Goal: Task Accomplishment & Management: Contribute content

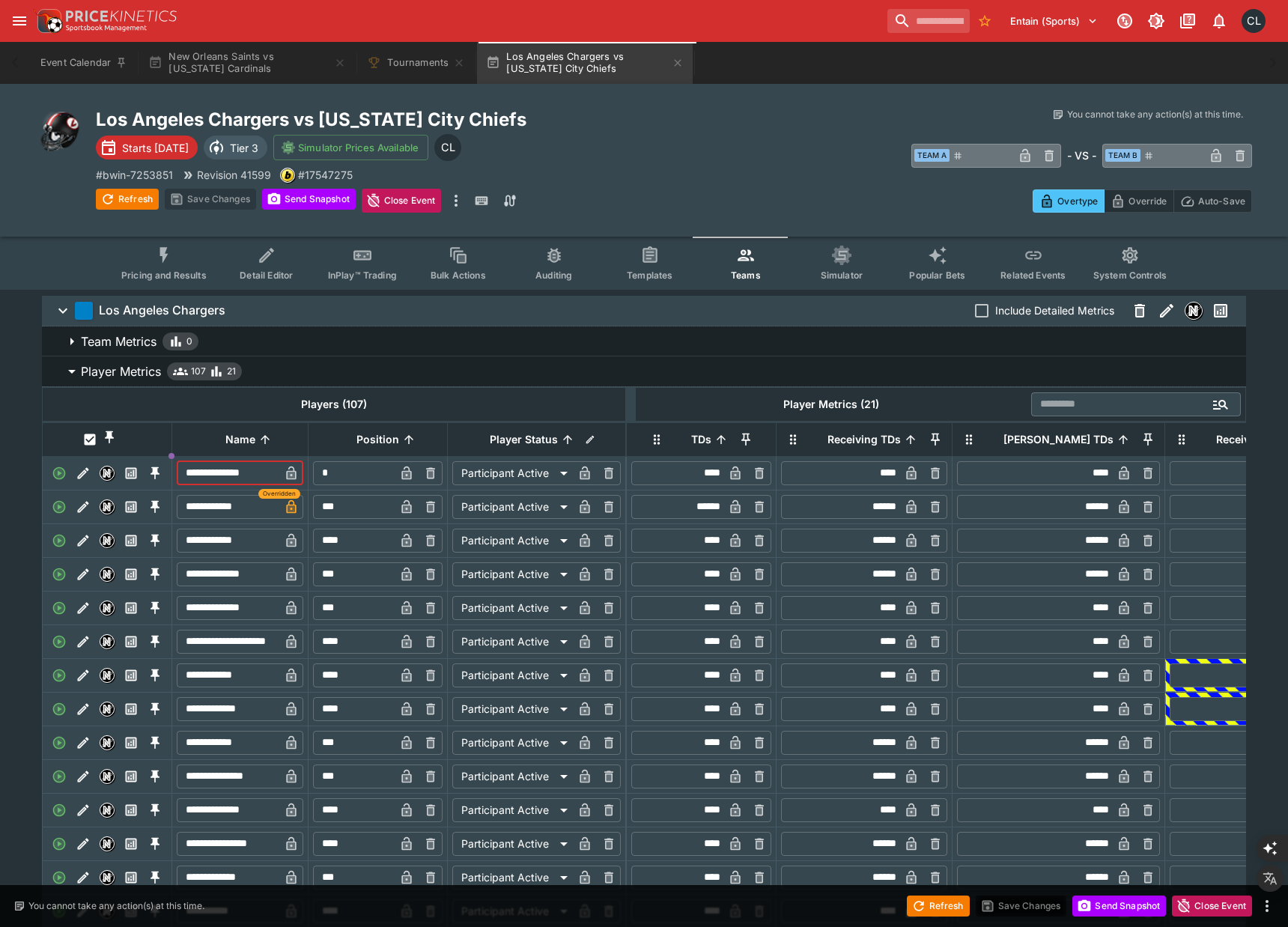
click at [131, 479] on icon "Past Performances" at bounding box center [131, 473] width 11 height 11
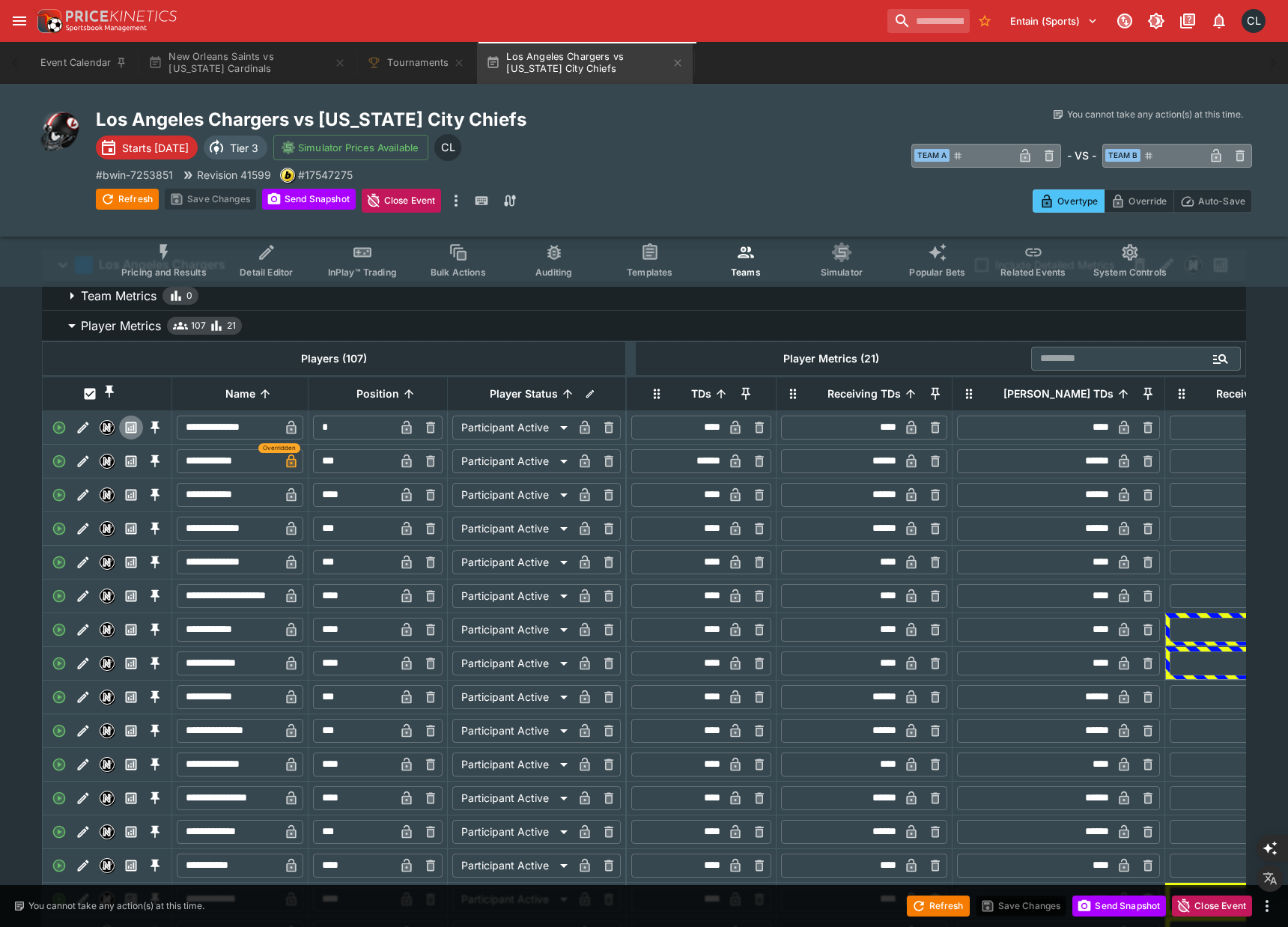
scroll to position [50, 0]
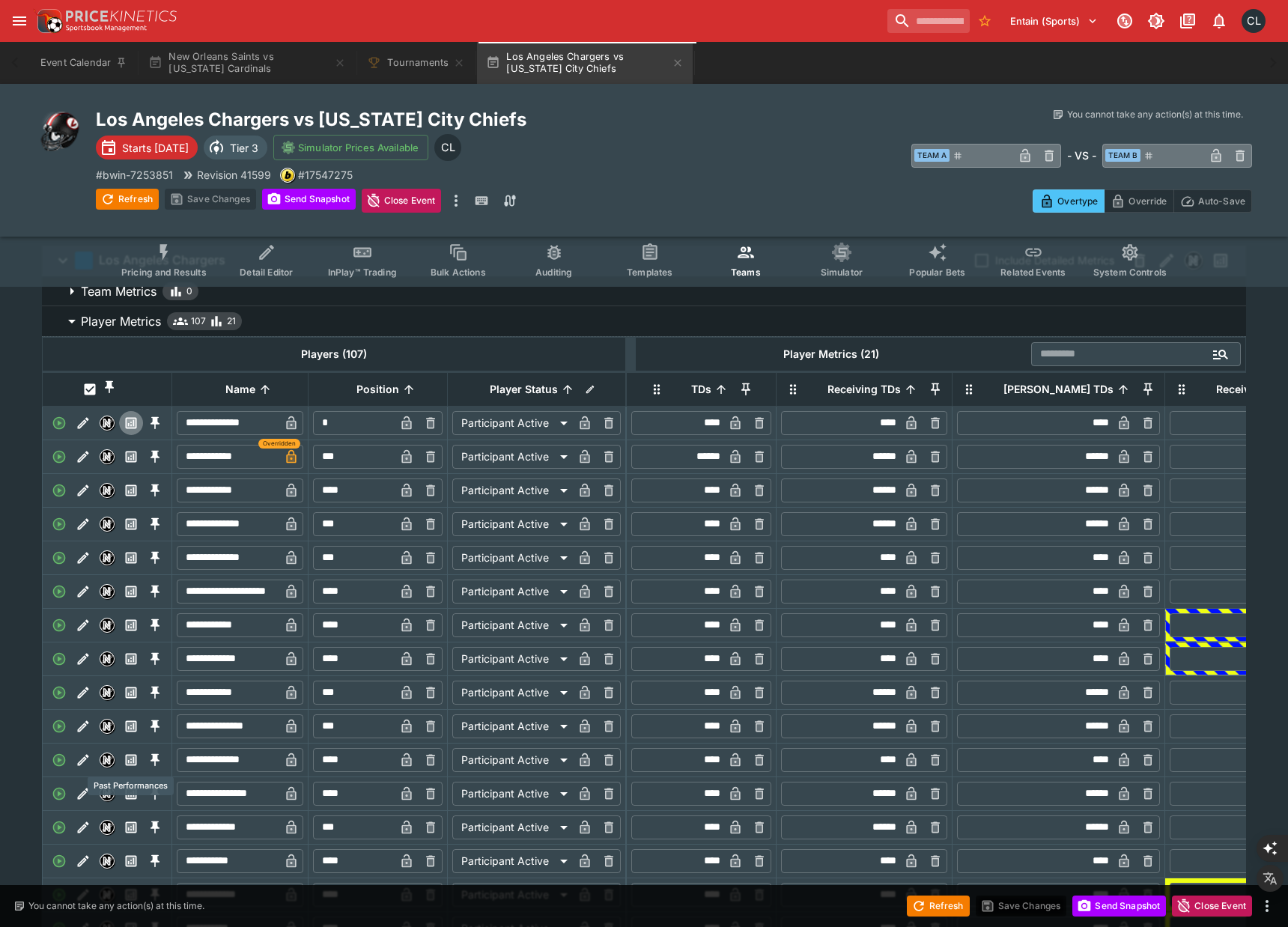
click at [132, 760] on icon "Past Performances" at bounding box center [131, 760] width 9 height 9
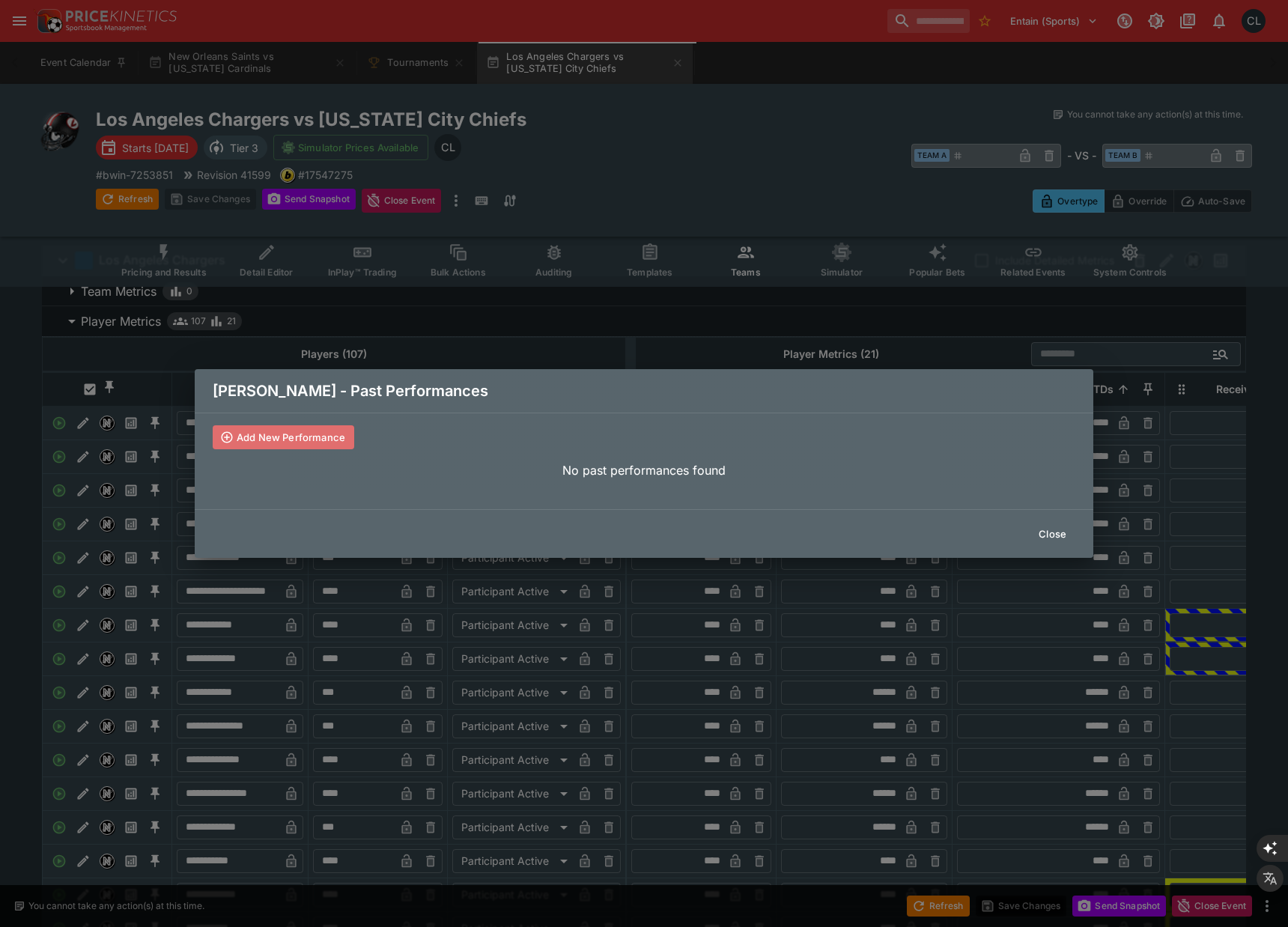
click at [280, 441] on button "Add New Performance" at bounding box center [284, 437] width 142 height 24
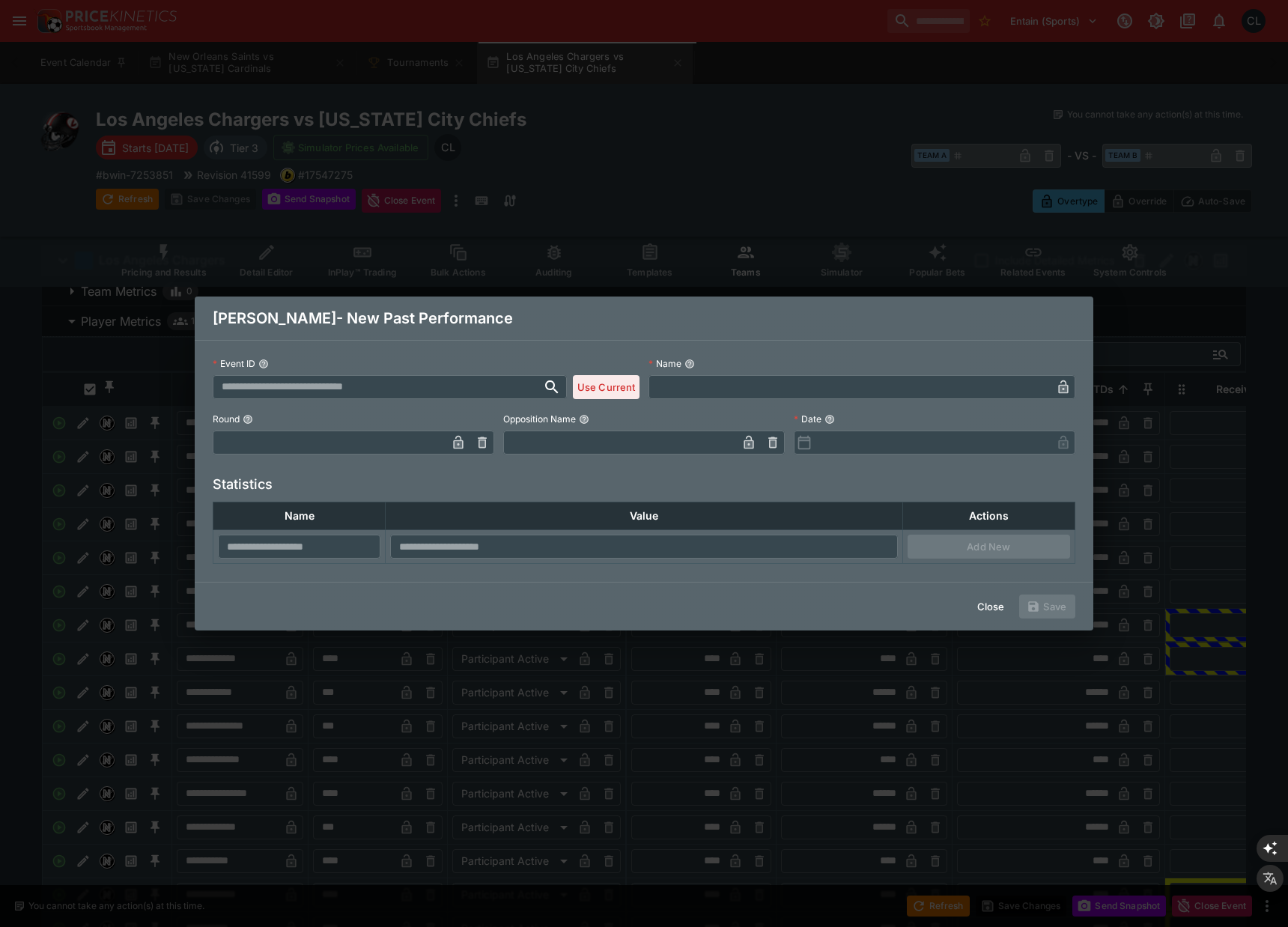
click at [596, 390] on button "Use Current" at bounding box center [606, 387] width 67 height 24
click at [711, 387] on input "text" at bounding box center [849, 387] width 402 height 24
type input "*"
type input "*****"
click at [902, 442] on input "text" at bounding box center [931, 442] width 240 height 24
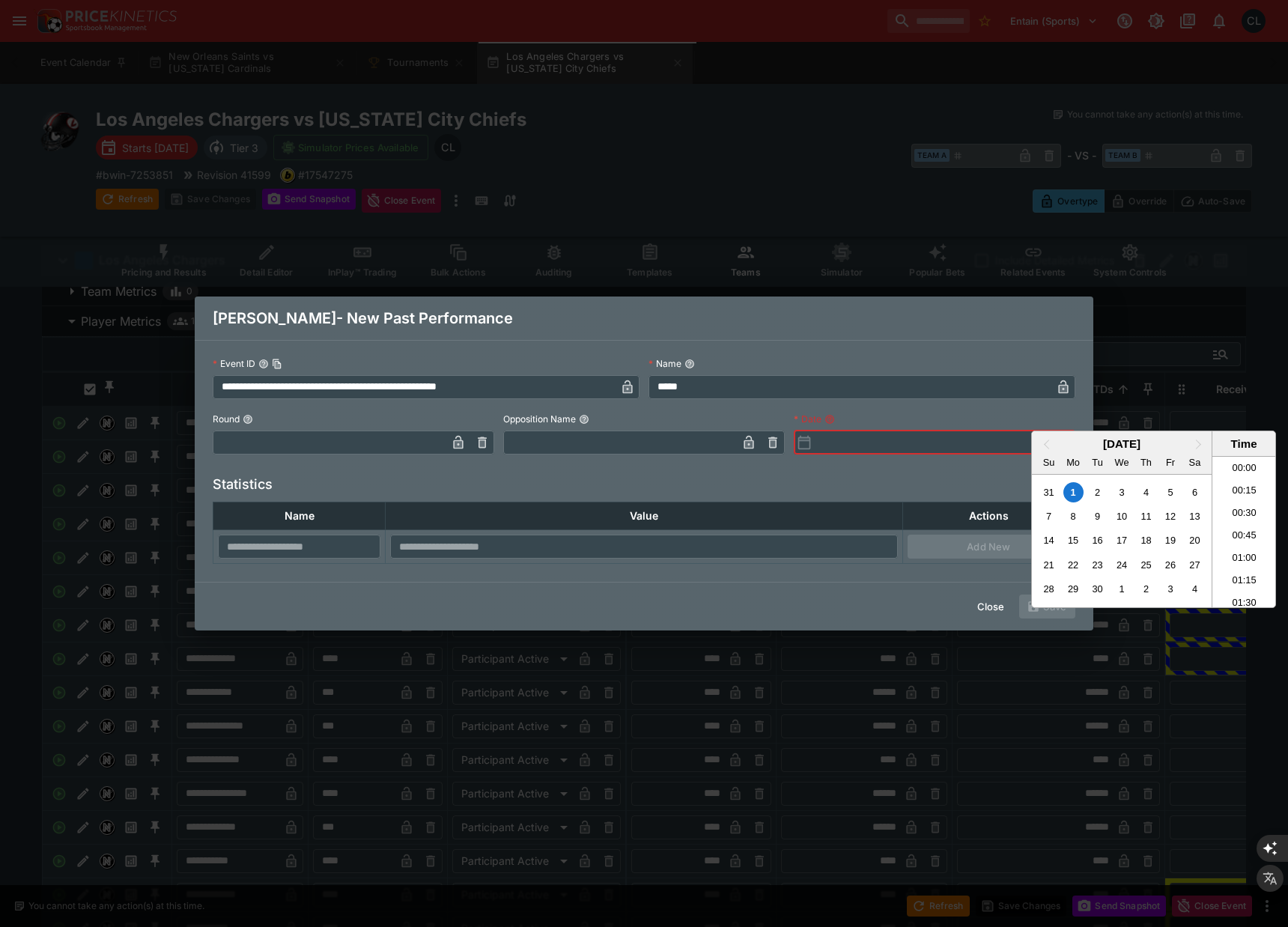
scroll to position [1577, 0]
click at [1073, 494] on div "1" at bounding box center [1073, 492] width 21 height 21
type input "**********"
click at [689, 601] on div at bounding box center [644, 464] width 1288 height 927
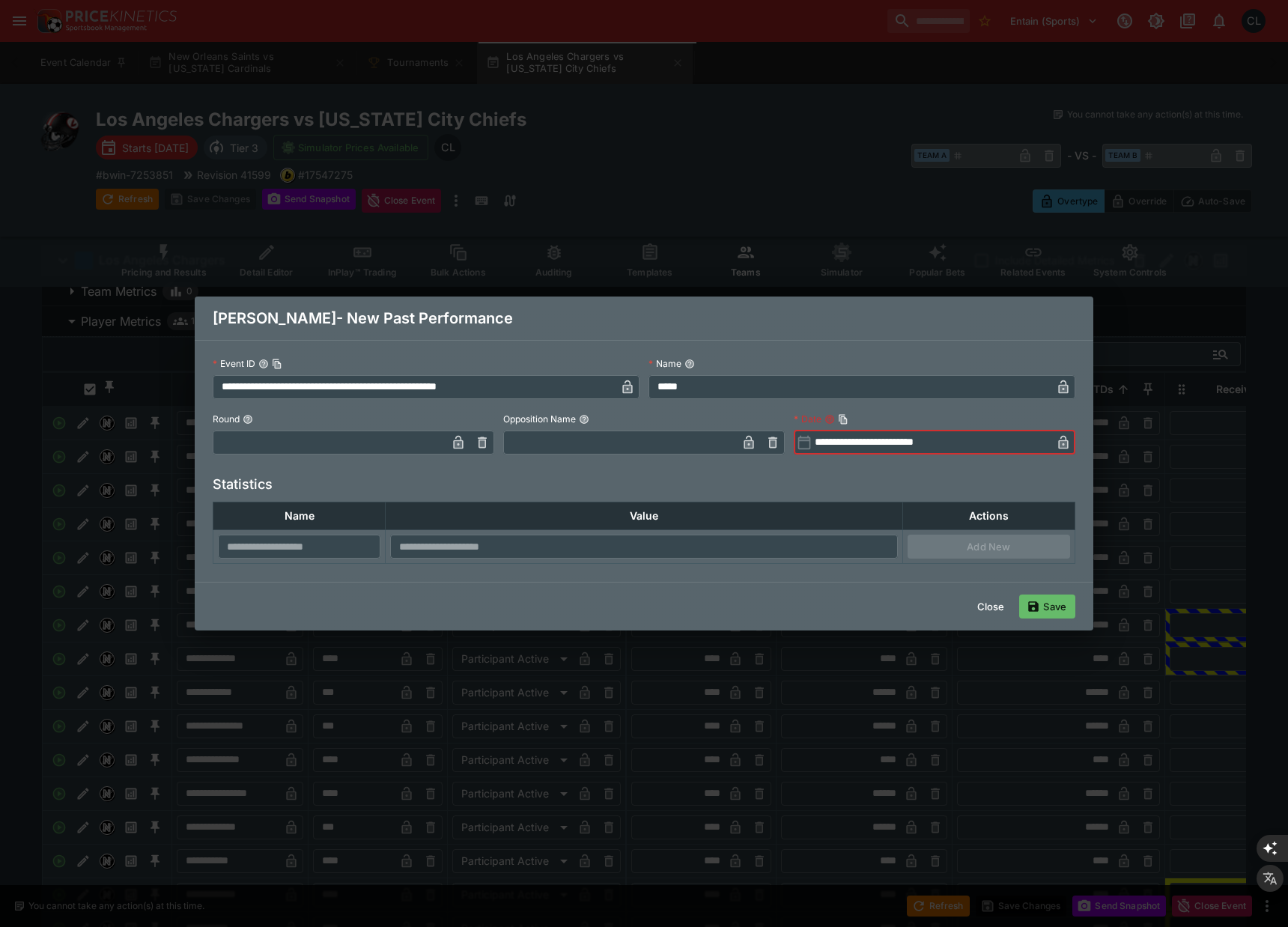
click at [334, 550] on input "text" at bounding box center [299, 546] width 163 height 24
type input "**********"
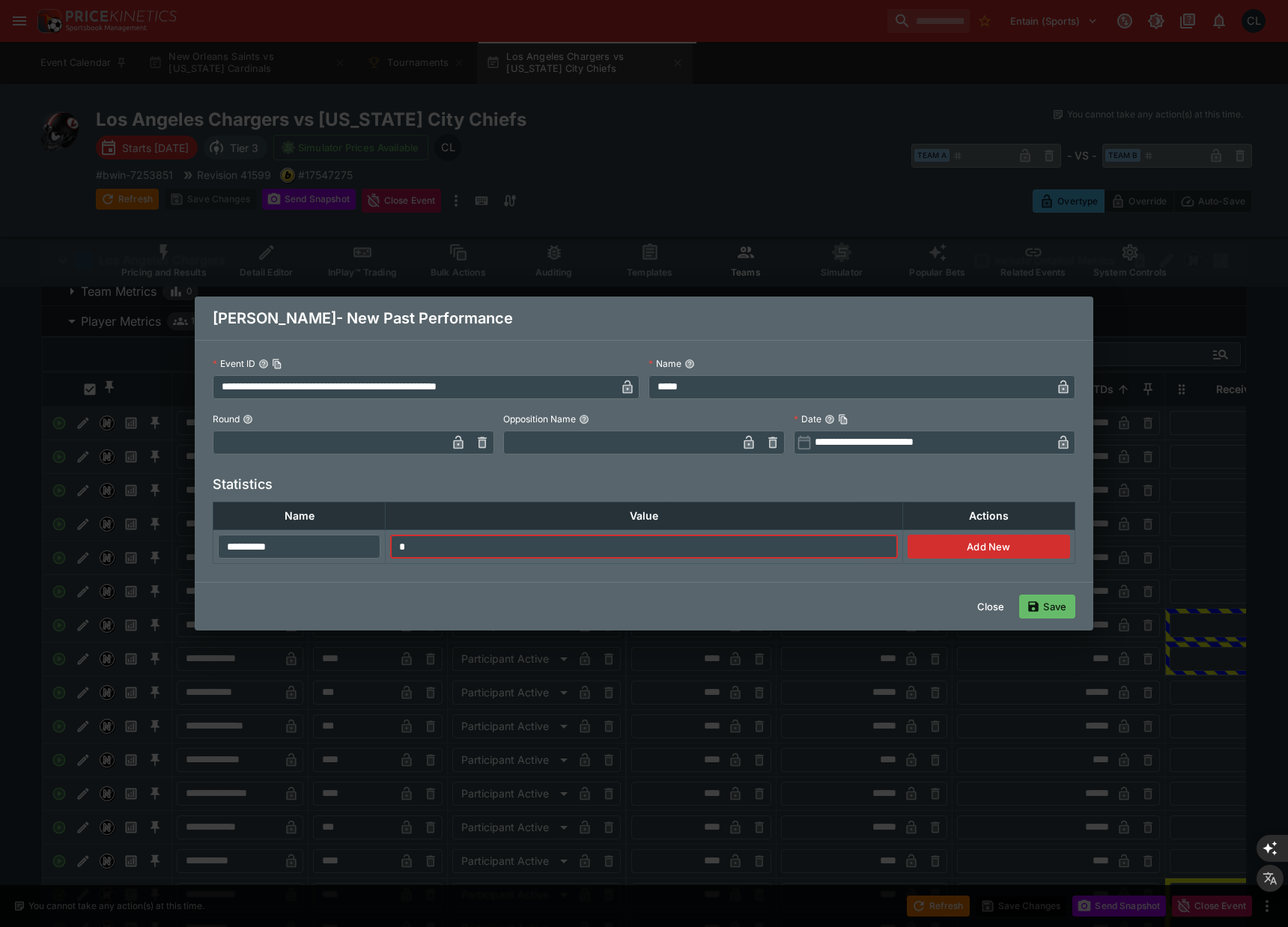
type input "*"
click at [943, 553] on button "Add New" at bounding box center [989, 546] width 163 height 24
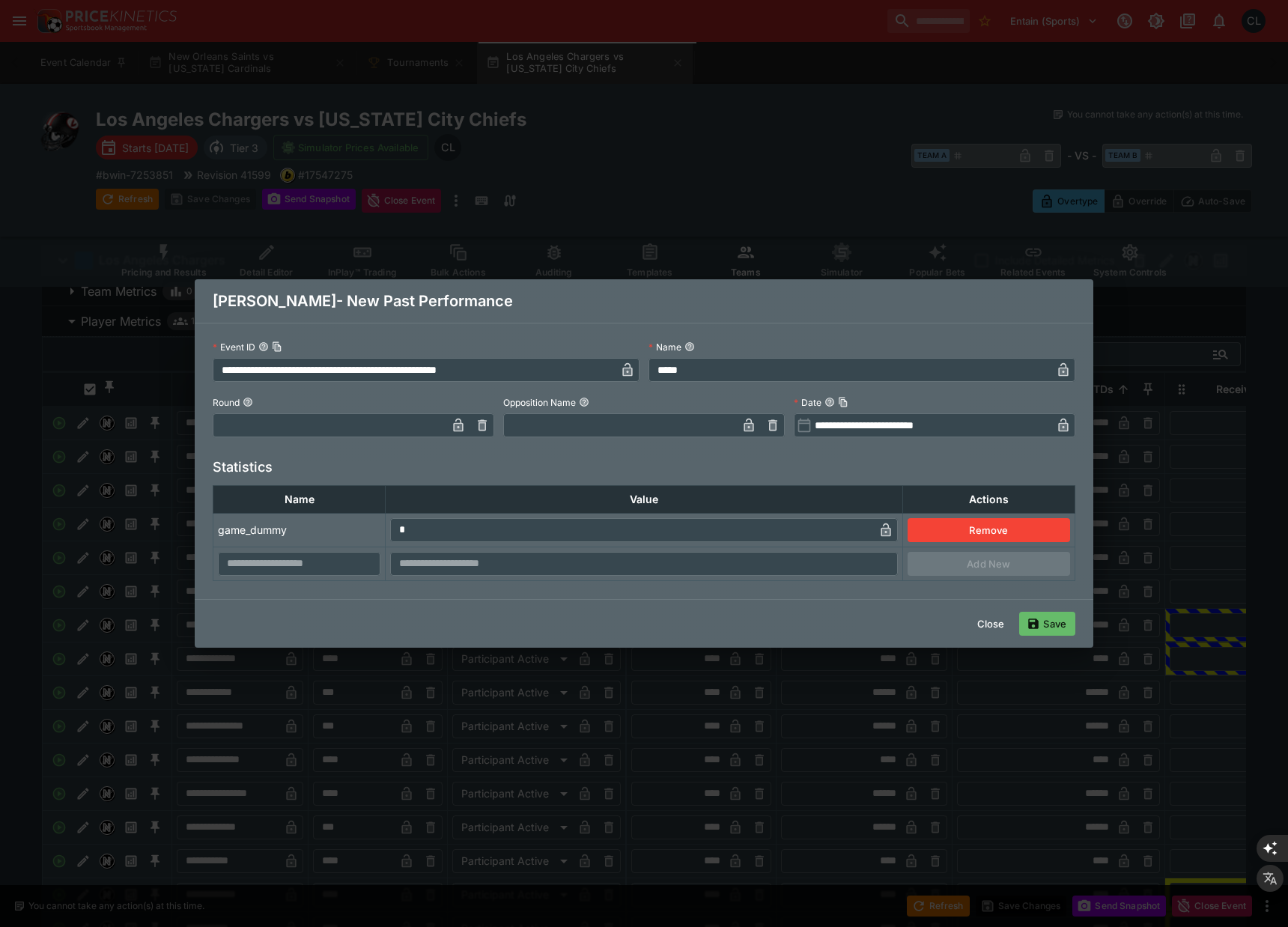
click at [1054, 621] on button "Save" at bounding box center [1047, 623] width 56 height 24
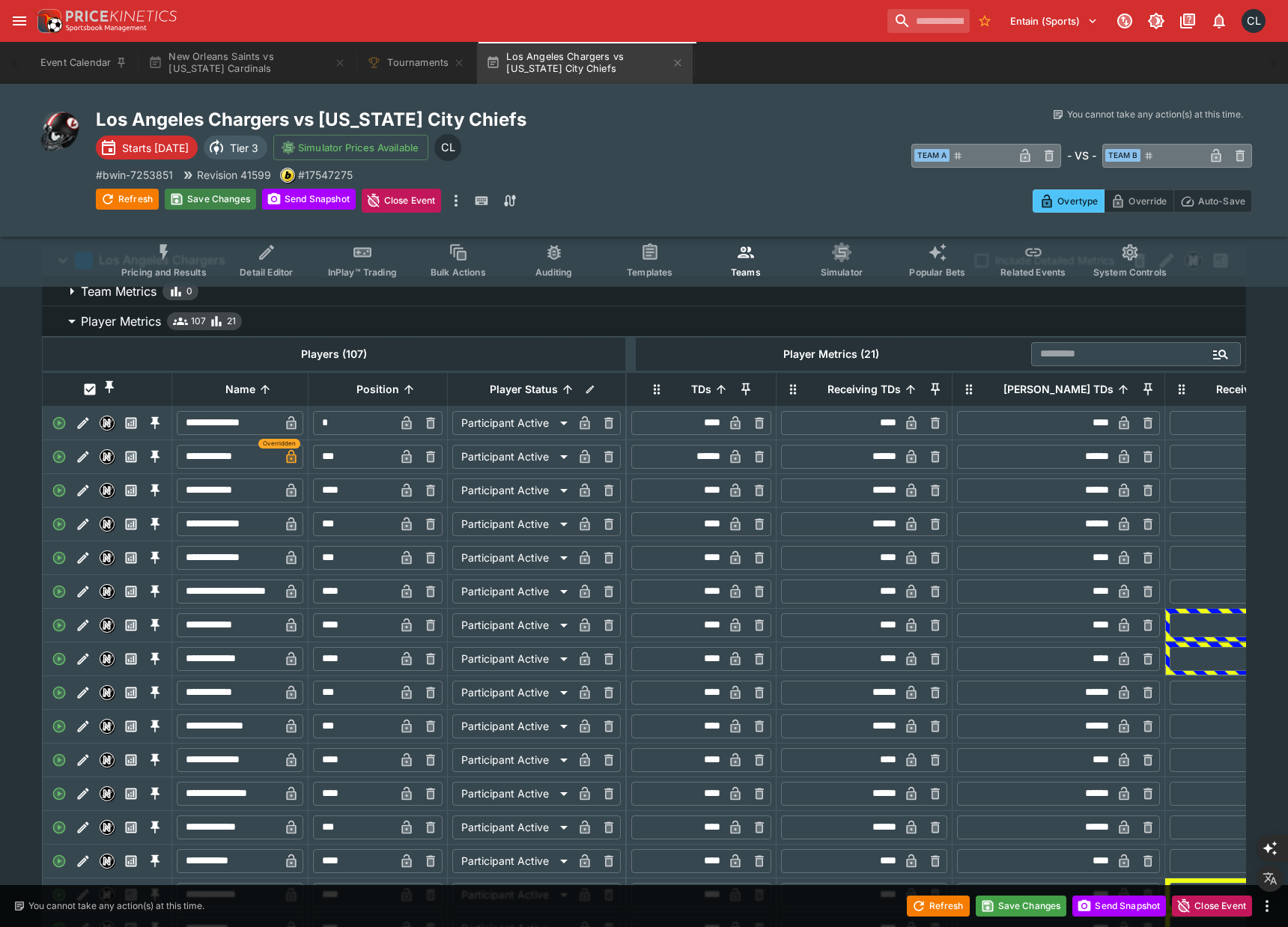
click at [223, 199] on button "Save Changes" at bounding box center [211, 199] width 91 height 21
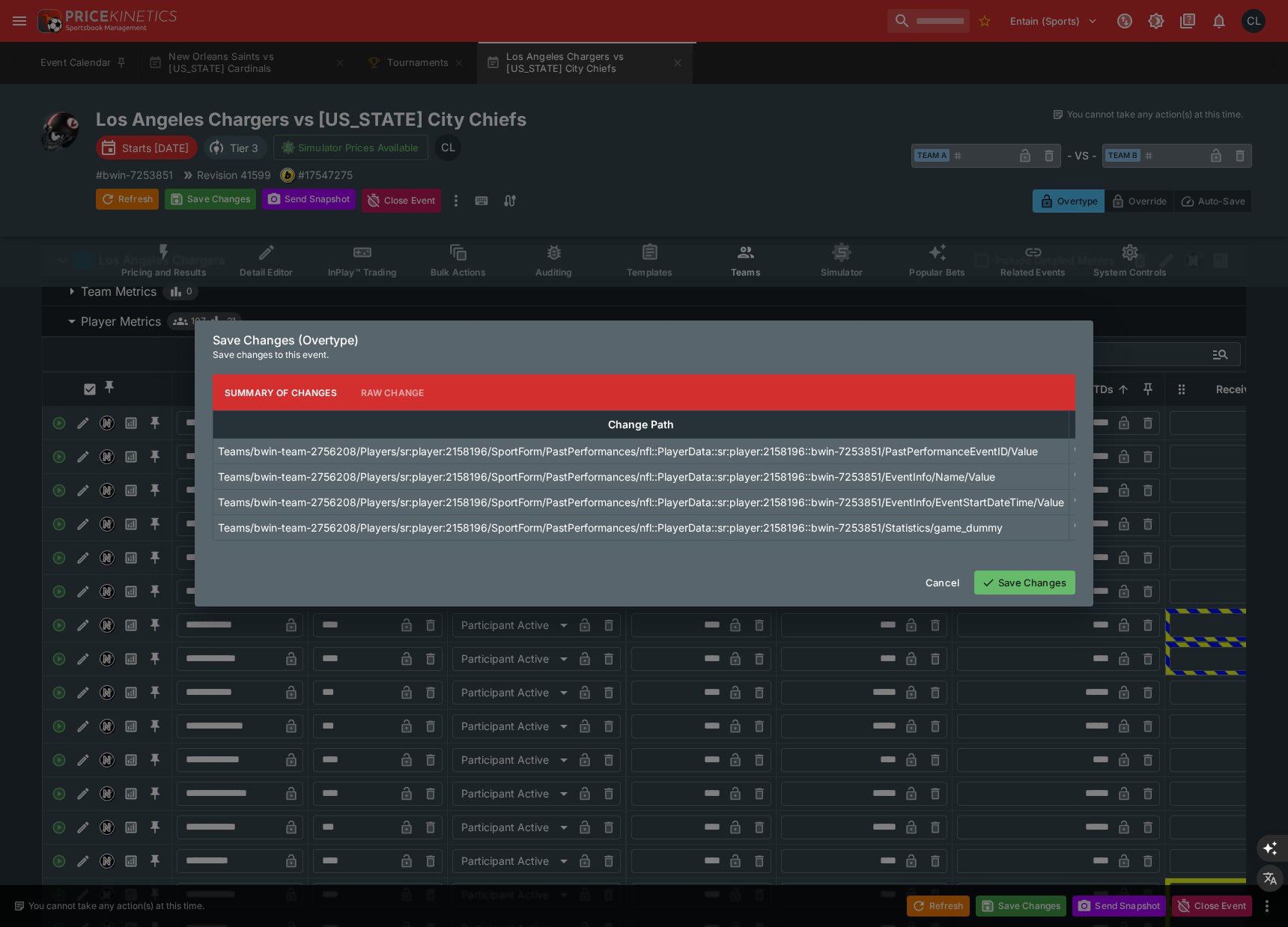
click at [393, 388] on button "Raw Change" at bounding box center [393, 392] width 87 height 36
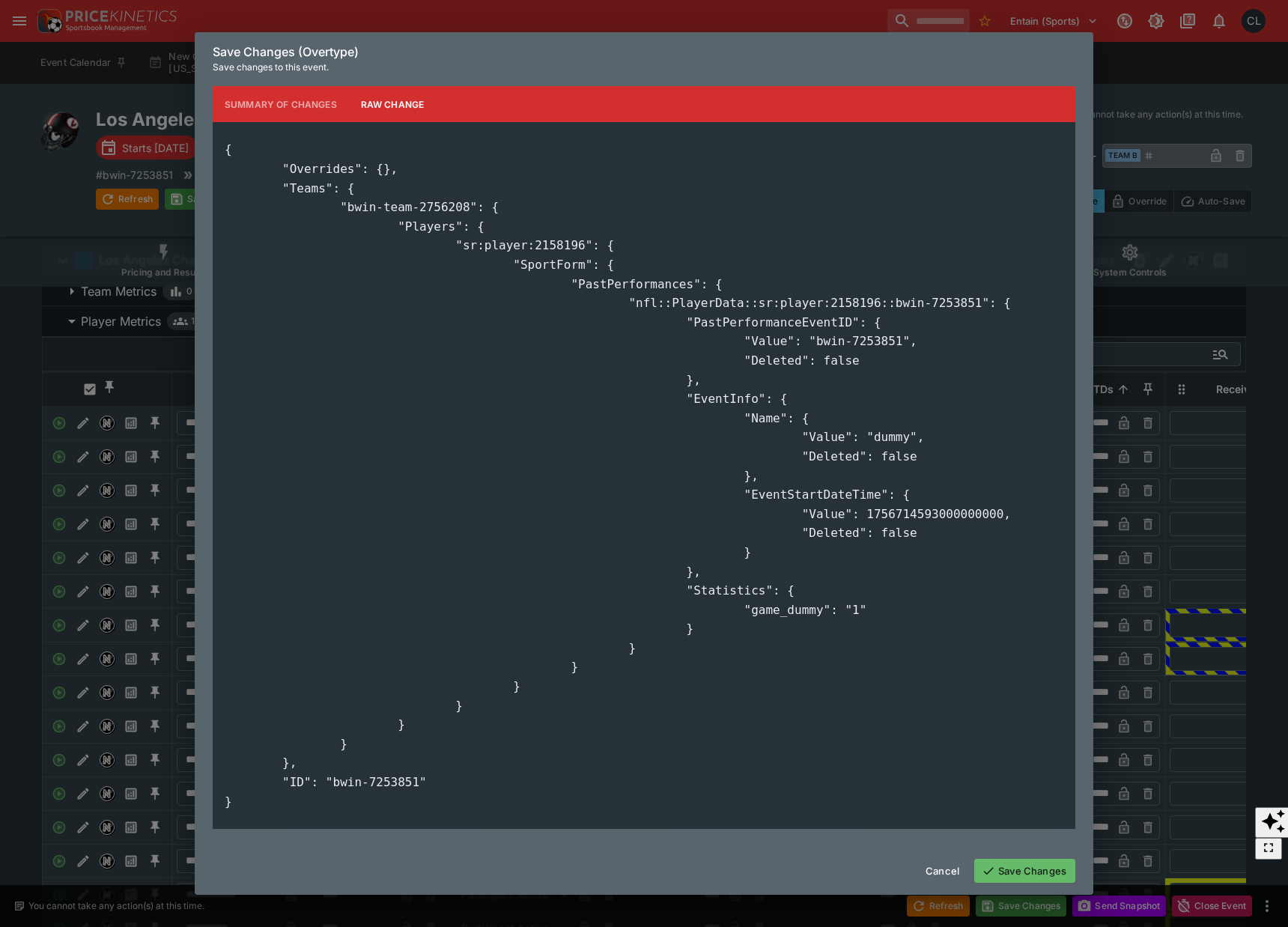
click at [883, 382] on pre "{ "Overrides": {}, "Teams": { "bwin-team-2756208": { "Players": { "sr:player:21…" at bounding box center [644, 476] width 838 height 671
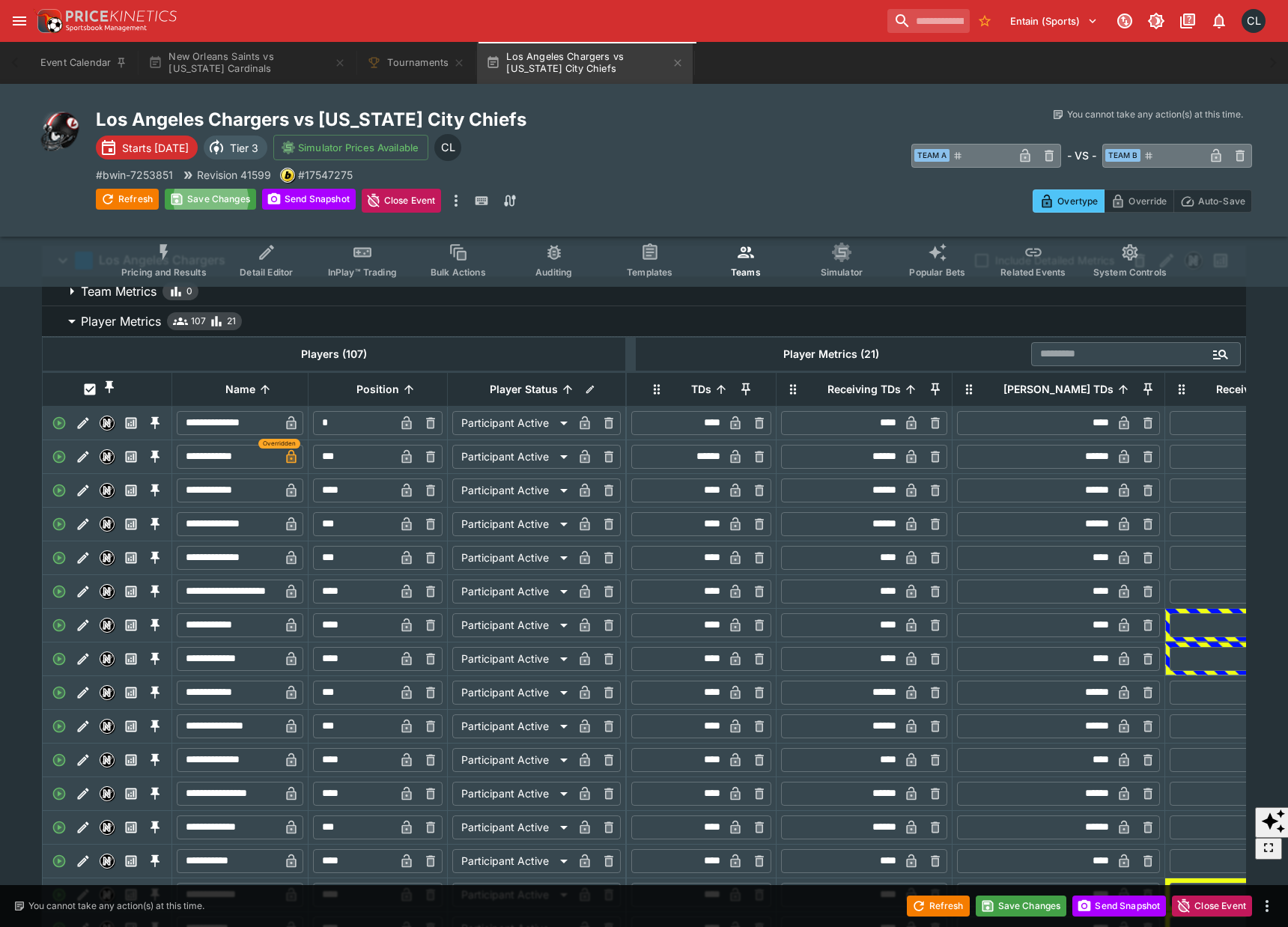
click at [631, 160] on div "Los Angeles Chargers vs [US_STATE] City Chiefs Starts [DATE] Tier 3 Simulator P…" at bounding box center [385, 161] width 578 height 105
click at [159, 173] on p "# bwin-7253851" at bounding box center [134, 174] width 77 height 16
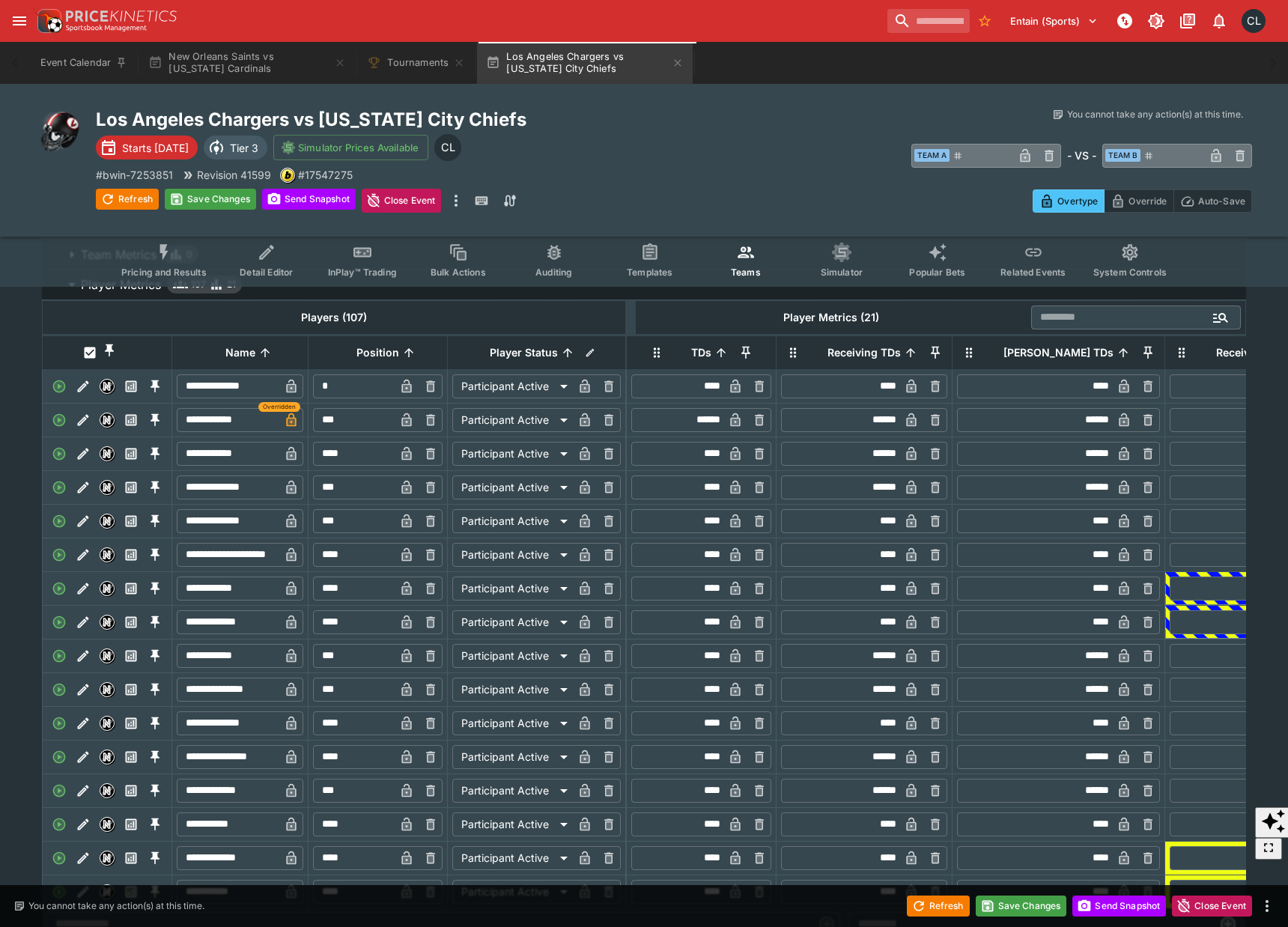
scroll to position [50, 0]
